Goal: Information Seeking & Learning: Learn about a topic

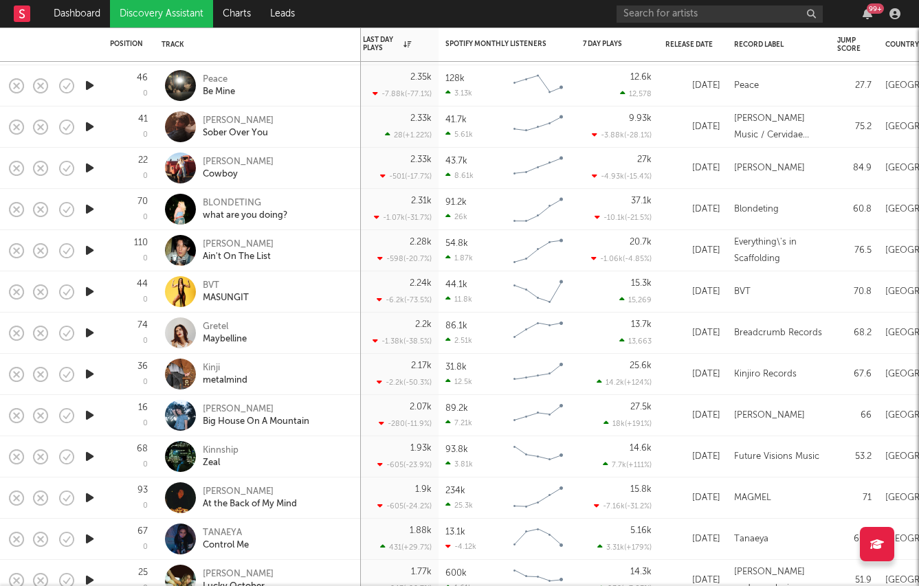
click at [86, 209] on icon "button" at bounding box center [89, 209] width 14 height 17
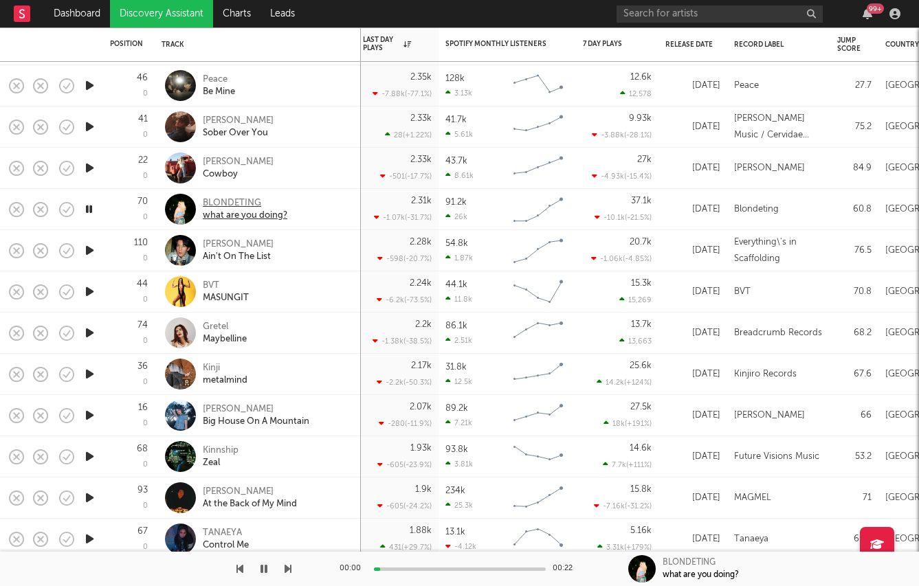
click at [228, 199] on div "BLONDETING" at bounding box center [245, 203] width 85 height 12
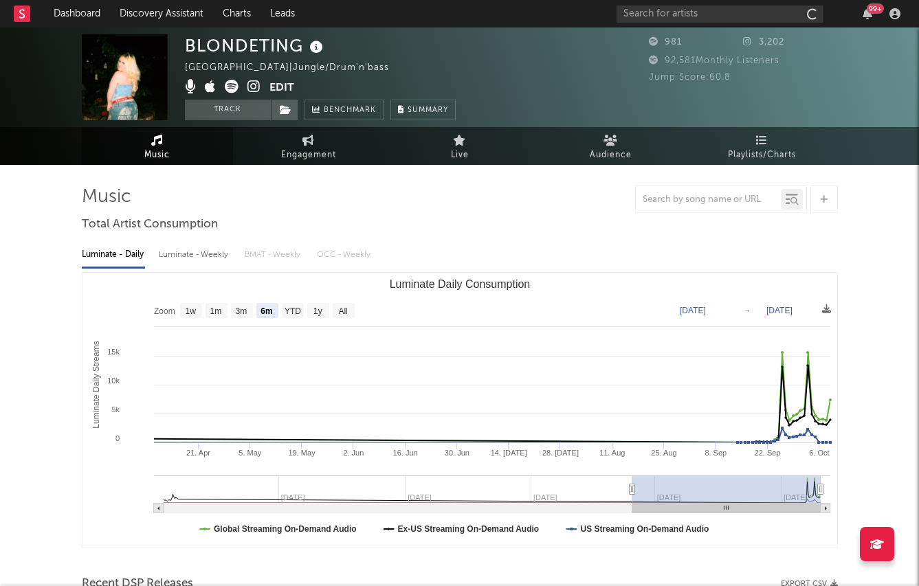
select select "6m"
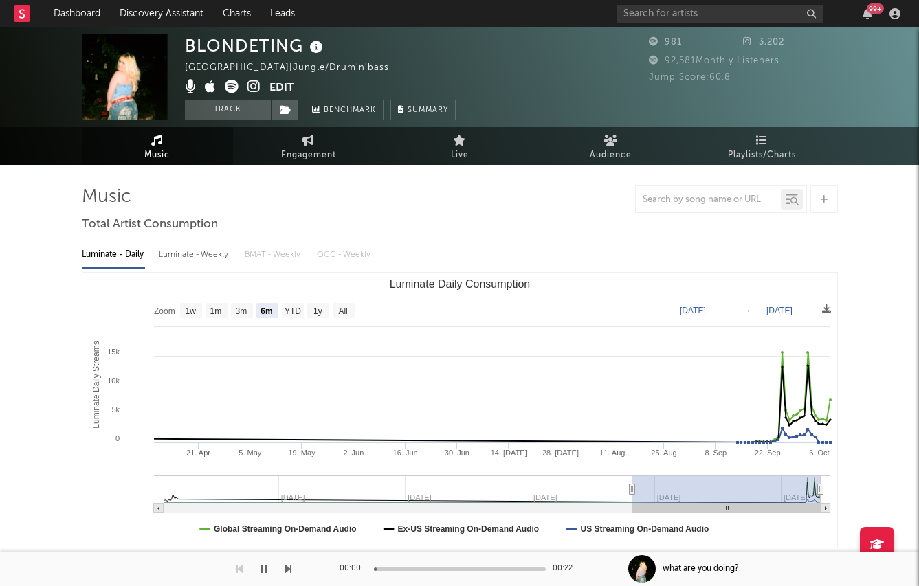
click at [179, 255] on div "Luminate - Weekly" at bounding box center [195, 254] width 72 height 23
select select "6m"
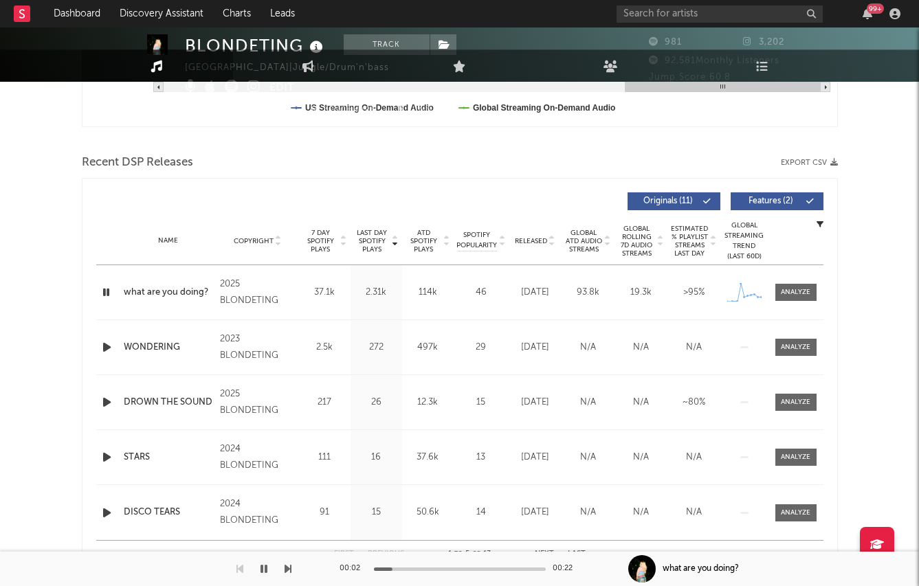
scroll to position [475, 0]
